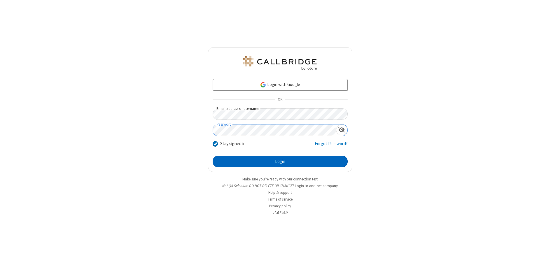
click at [280, 162] on button "Login" at bounding box center [280, 162] width 135 height 12
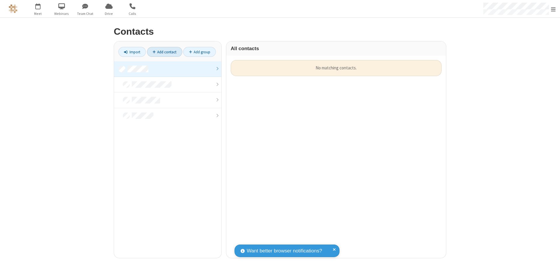
click at [168, 69] on link at bounding box center [167, 69] width 107 height 16
click at [165, 52] on link "Add contact" at bounding box center [164, 52] width 35 height 10
